Goal: Transaction & Acquisition: Purchase product/service

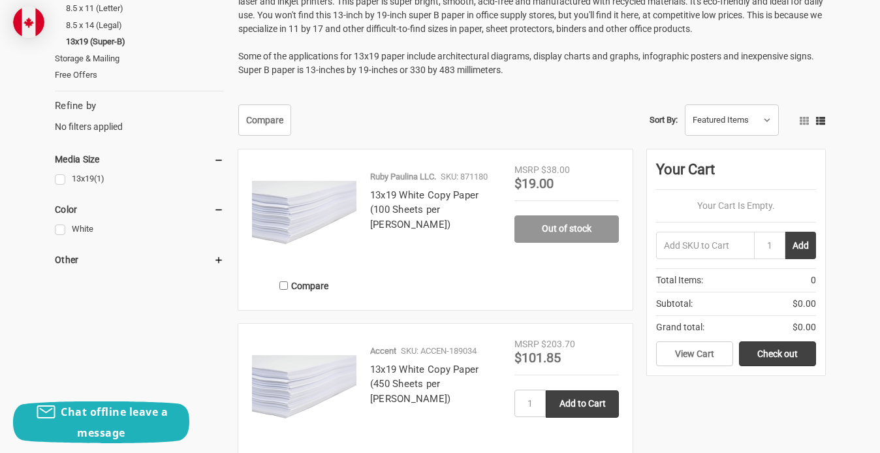
scroll to position [246, 0]
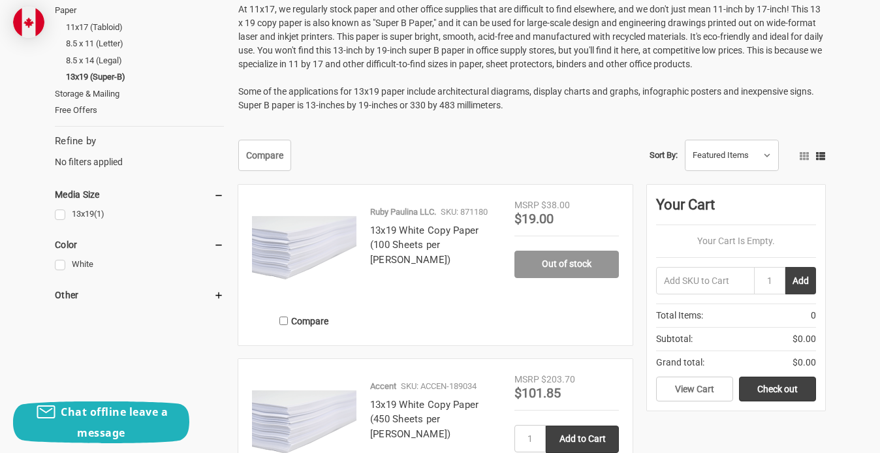
click at [573, 264] on link "Out of stock" at bounding box center [566, 264] width 104 height 27
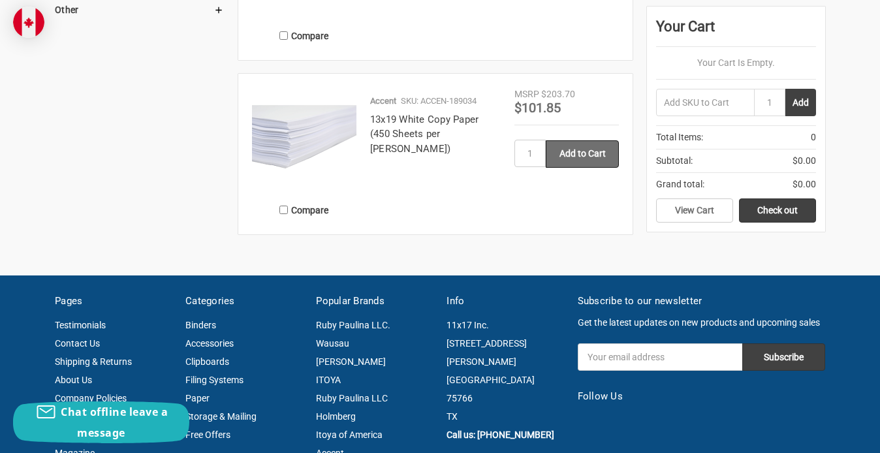
click at [566, 159] on input "Add to Cart" at bounding box center [581, 153] width 73 height 27
type input "Add to Cart"
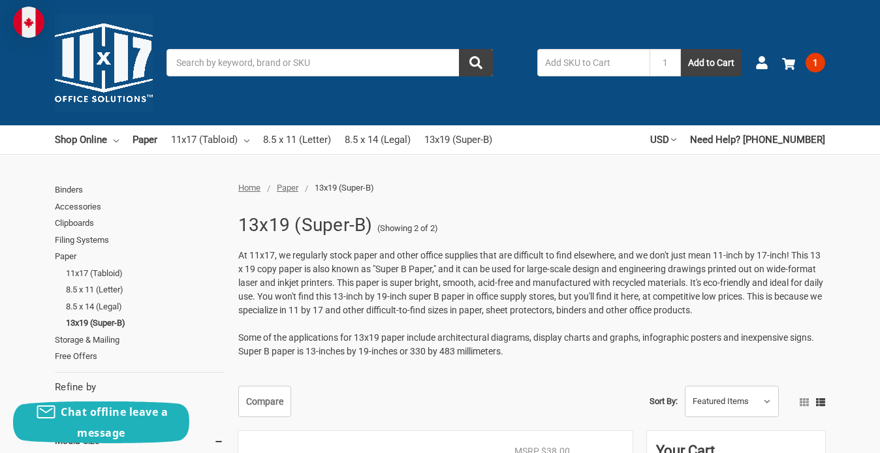
click at [27, 31] on img at bounding box center [28, 22] width 31 height 31
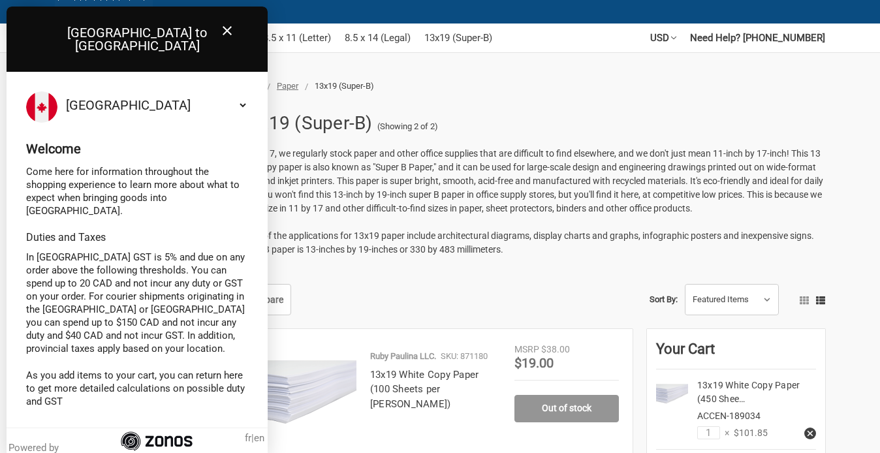
scroll to position [103, 0]
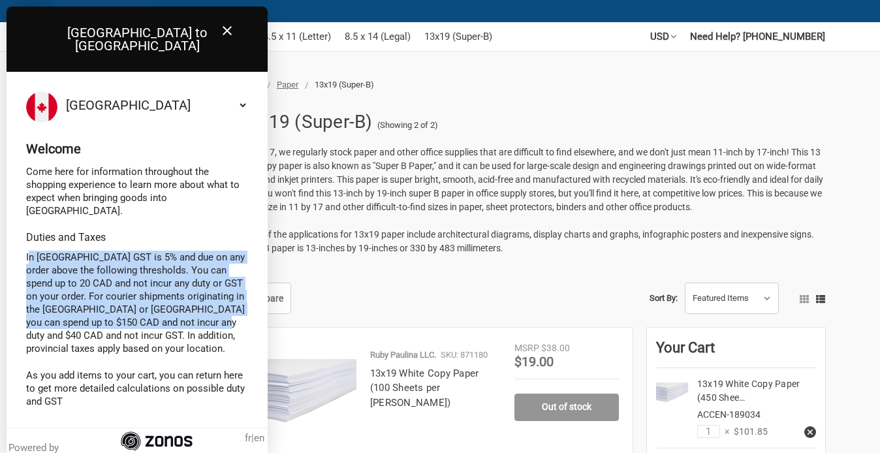
drag, startPoint x: 27, startPoint y: 227, endPoint x: 233, endPoint y: 299, distance: 217.7
click at [233, 299] on p "In Canada GST is 5% and due on any order above the following thresholds. You ca…" at bounding box center [137, 303] width 222 height 104
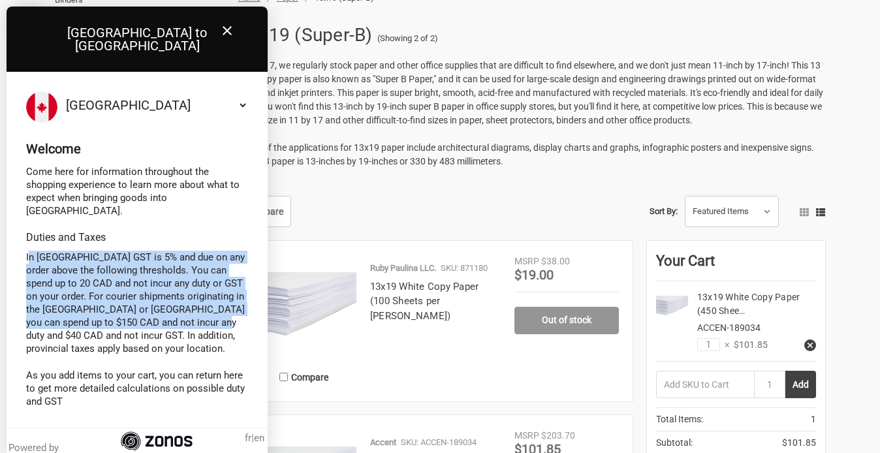
scroll to position [223, 0]
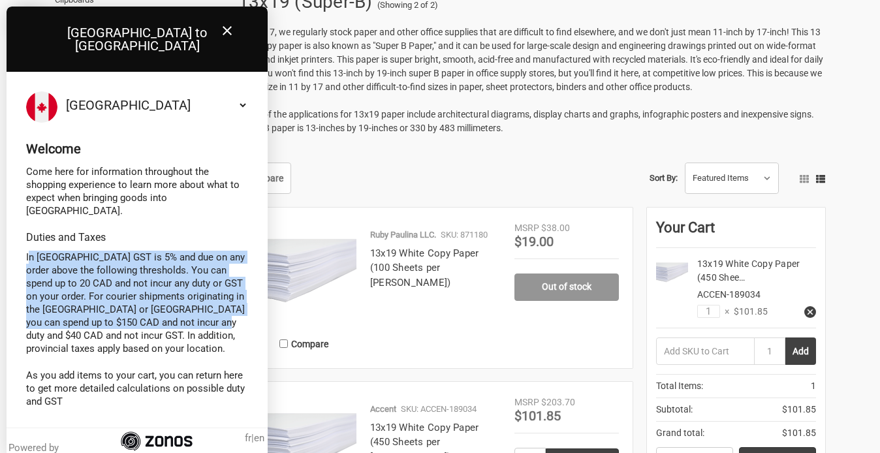
click at [245, 91] on select "Select your country Albania Algeria American Samoa Andorra Angola Anguilla Anti…" at bounding box center [155, 104] width 185 height 27
click at [225, 27] on icon "Close" at bounding box center [227, 31] width 16 height 16
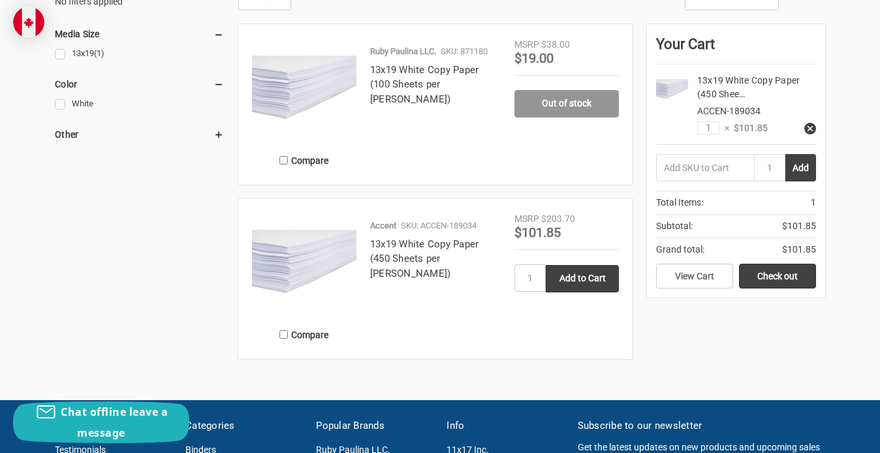
scroll to position [424, 0]
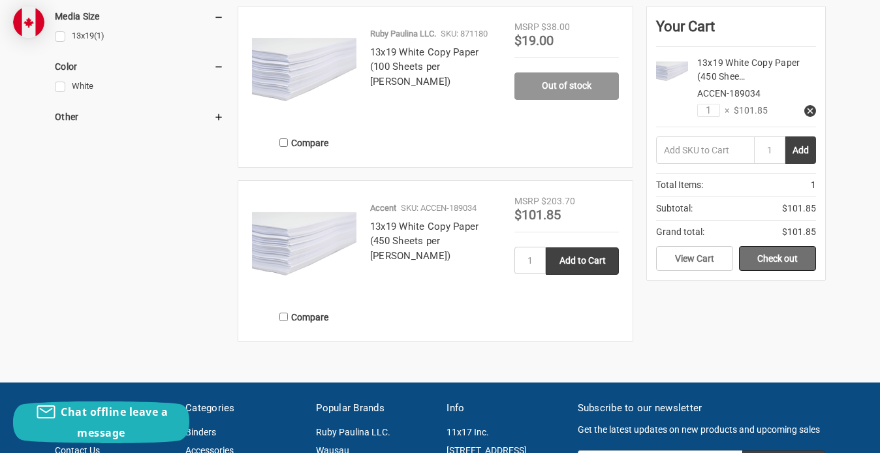
click at [771, 260] on link "Check out" at bounding box center [777, 258] width 77 height 25
